Goal: Transaction & Acquisition: Purchase product/service

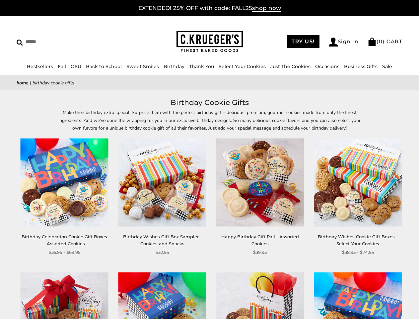
click at [210, 159] on div "**********" at bounding box center [255, 196] width 98 height 117
click at [61, 42] on input "Search" at bounding box center [61, 42] width 88 height 10
click at [315, 66] on link "Occasions" at bounding box center [327, 66] width 24 height 6
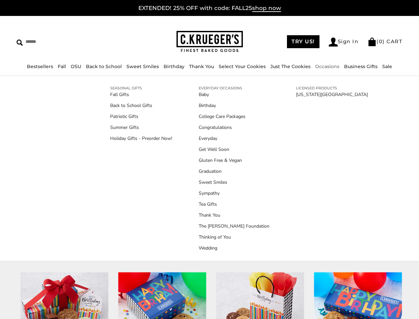
click at [210, 208] on div "**********" at bounding box center [255, 196] width 98 height 117
